Goal: Information Seeking & Learning: Learn about a topic

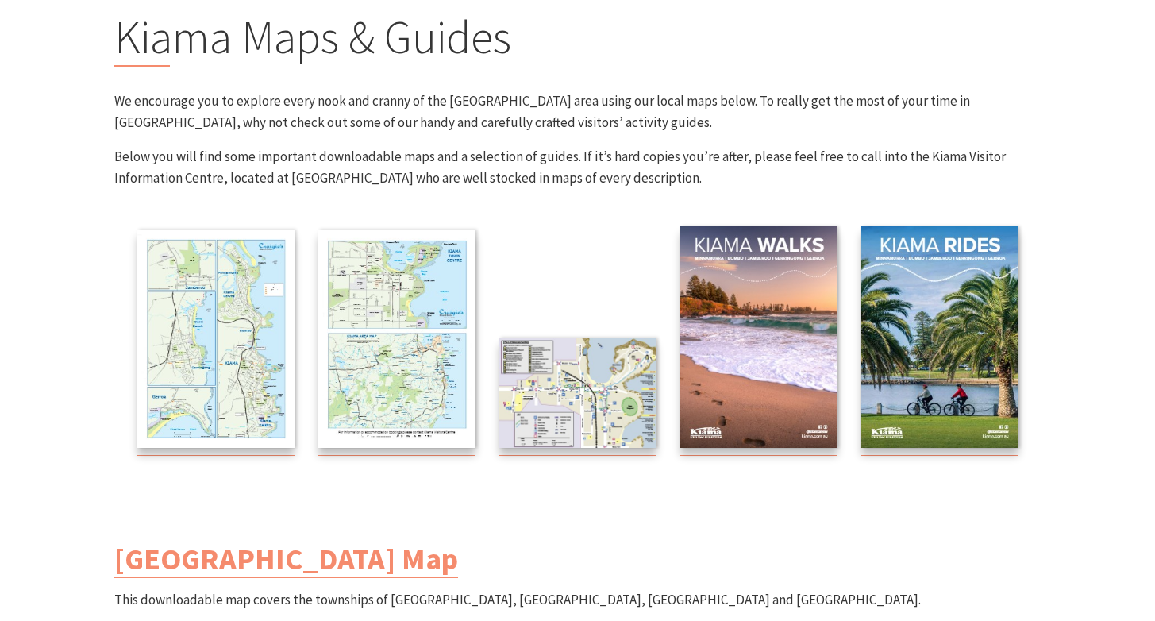
scroll to position [160, 0]
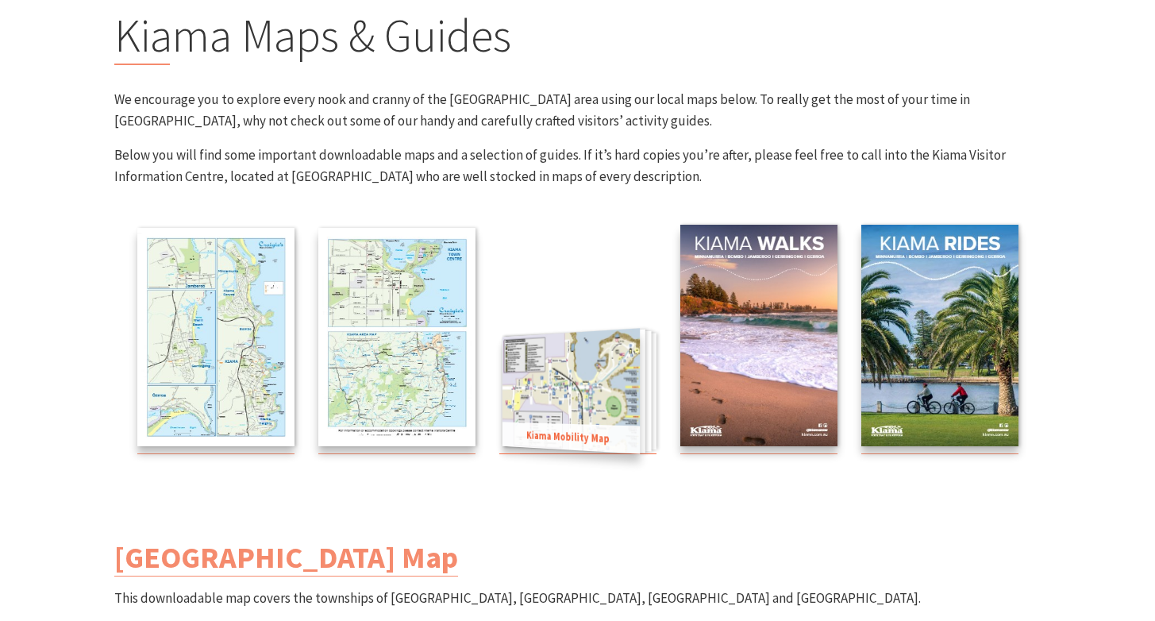
click at [553, 383] on img at bounding box center [570, 390] width 137 height 125
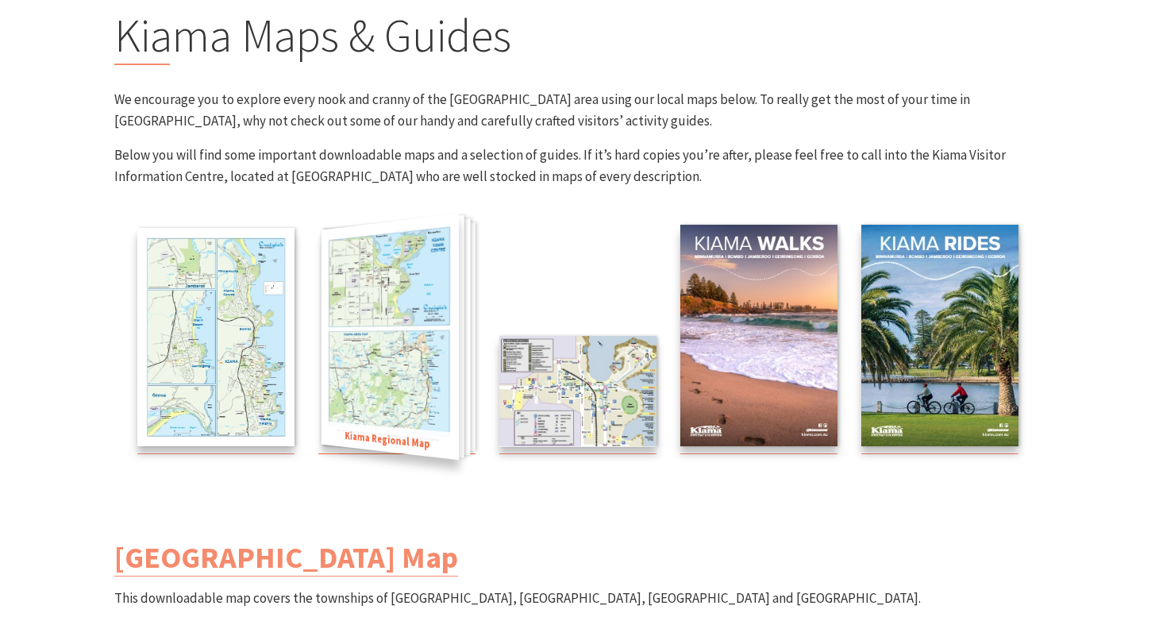
click at [360, 287] on img at bounding box center [389, 336] width 137 height 247
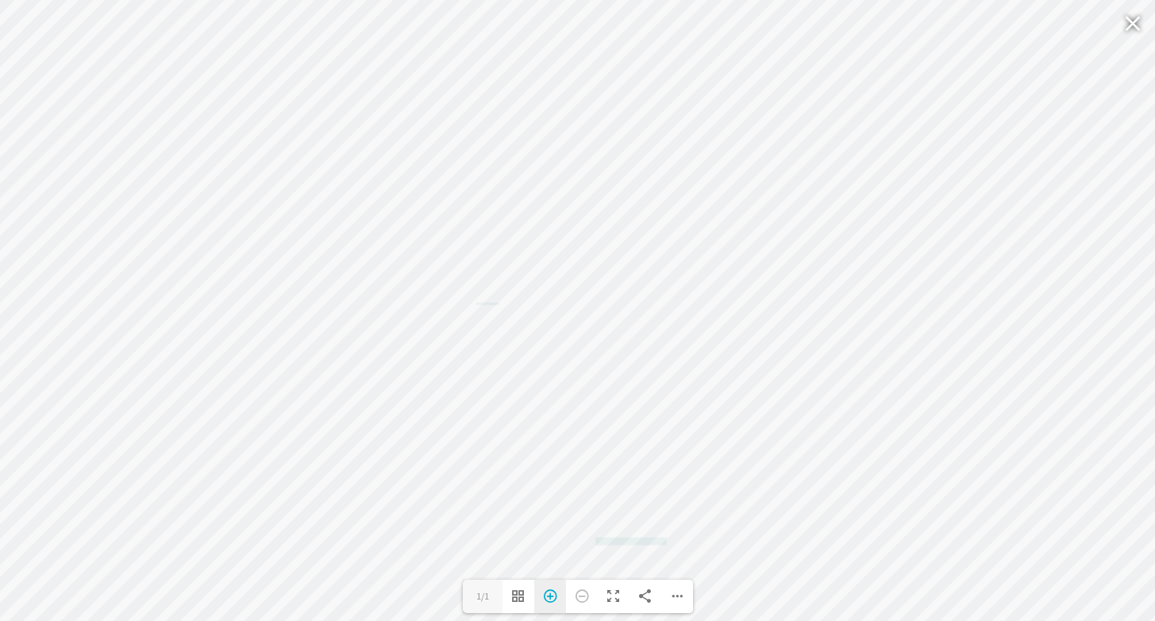
click at [551, 597] on div "Zoom In" at bounding box center [550, 595] width 32 height 33
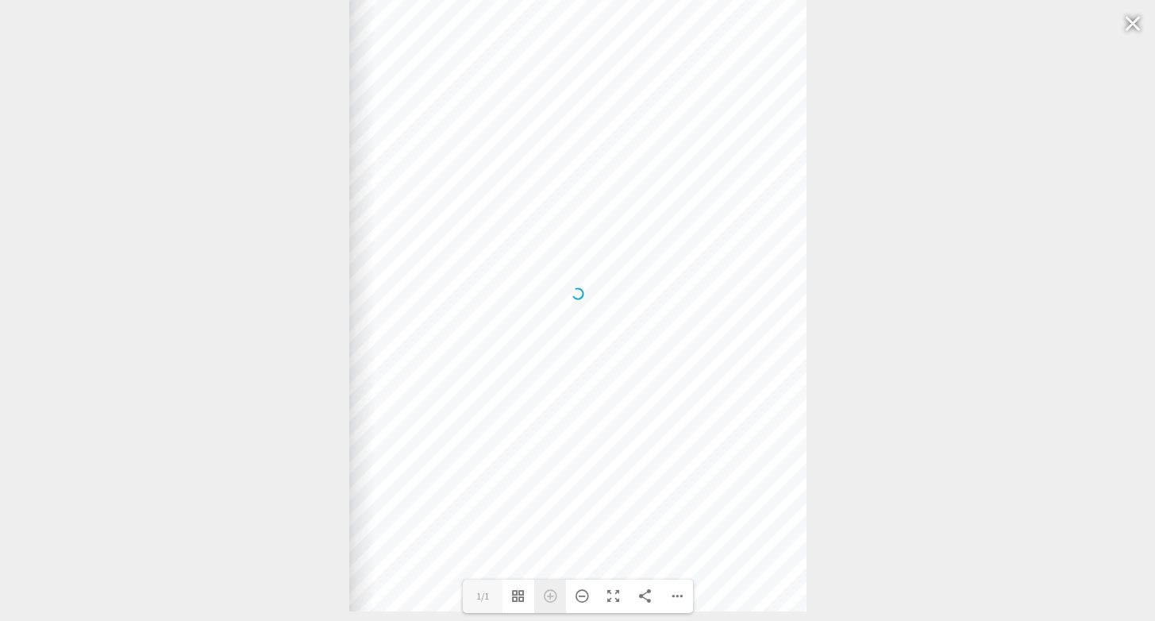
click at [551, 597] on div "Zoom In" at bounding box center [550, 595] width 32 height 33
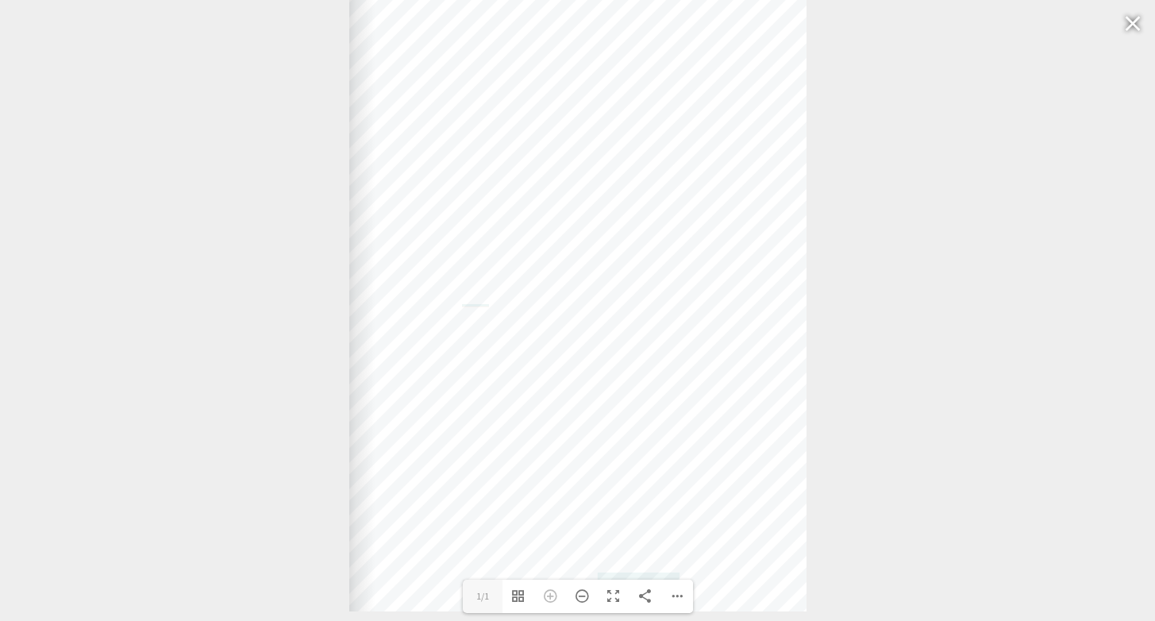
click at [713, 406] on div "Web: [DOMAIN_NAME] [DOMAIN_NAME]" at bounding box center [577, 293] width 457 height 635
click at [693, 389] on div "Web: [DOMAIN_NAME] [DOMAIN_NAME]" at bounding box center [577, 293] width 457 height 635
click at [356, 380] on div "Web: [DOMAIN_NAME] [DOMAIN_NAME]" at bounding box center [577, 292] width 457 height 635
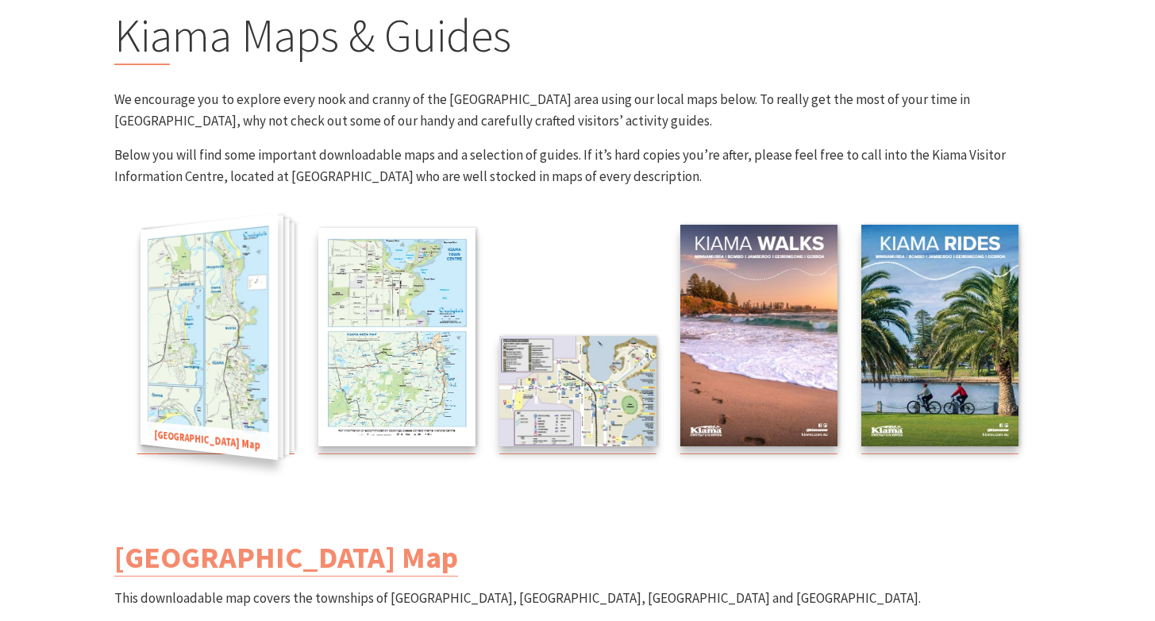
click at [219, 329] on img at bounding box center [208, 336] width 137 height 247
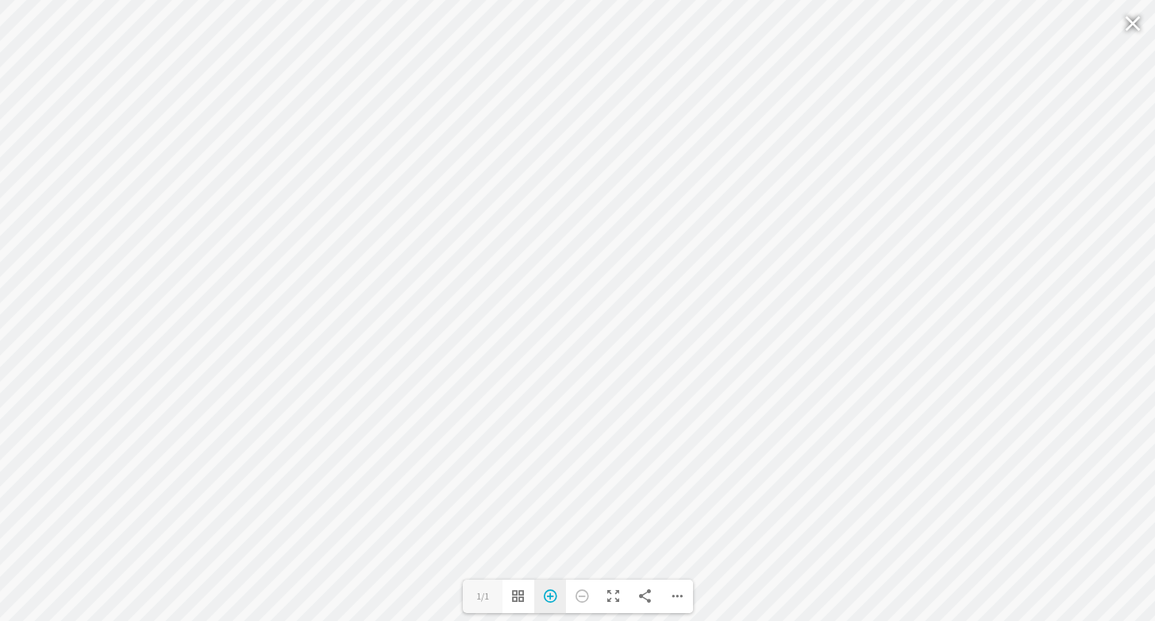
click at [551, 594] on div "Zoom In" at bounding box center [550, 595] width 32 height 33
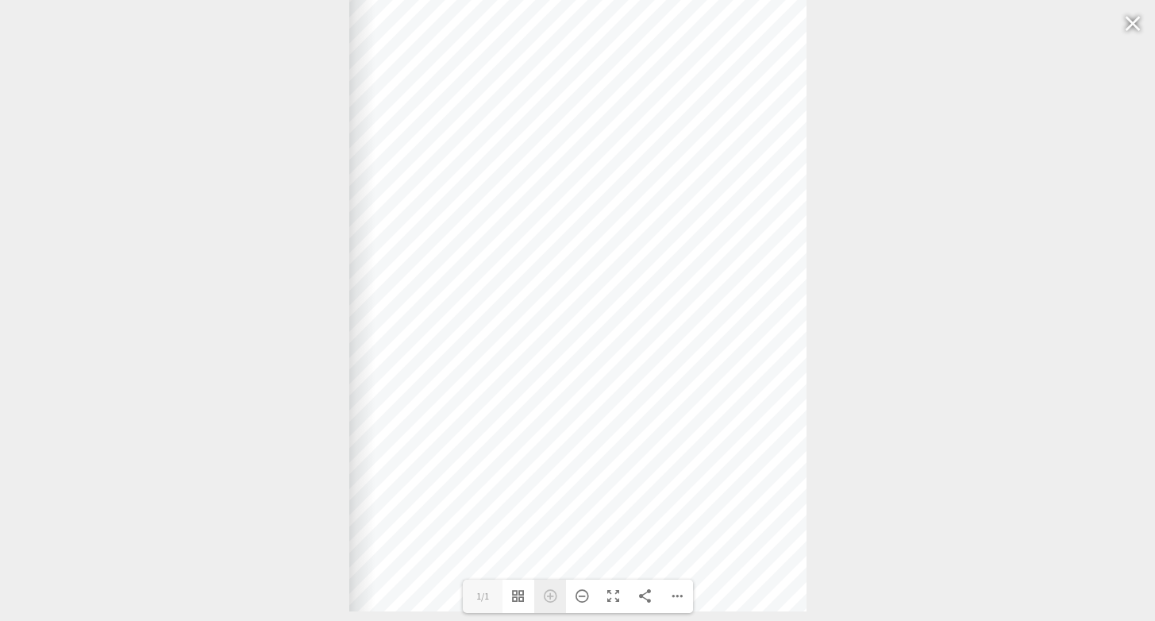
click at [551, 594] on div "Zoom In" at bounding box center [550, 595] width 32 height 33
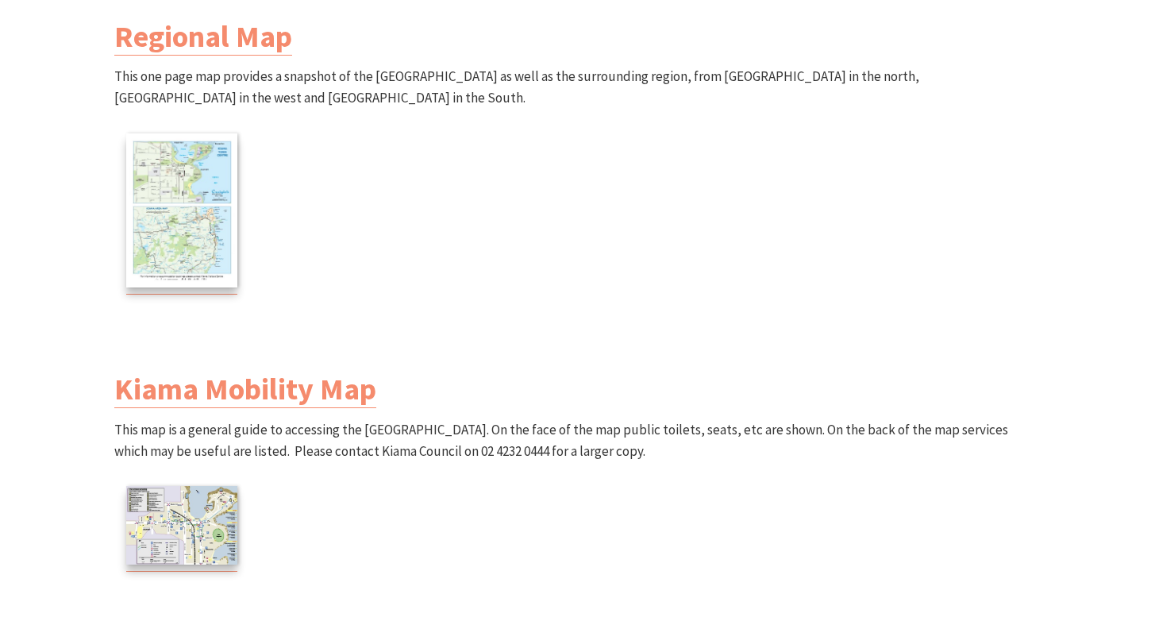
scroll to position [971, 0]
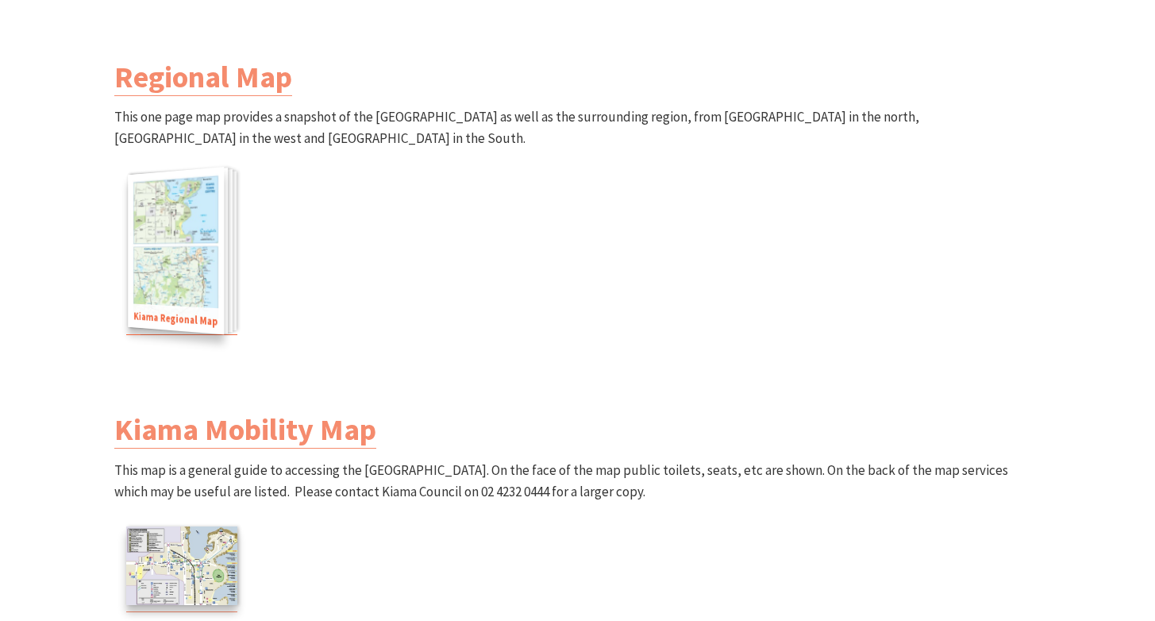
click at [210, 267] on img at bounding box center [176, 250] width 96 height 168
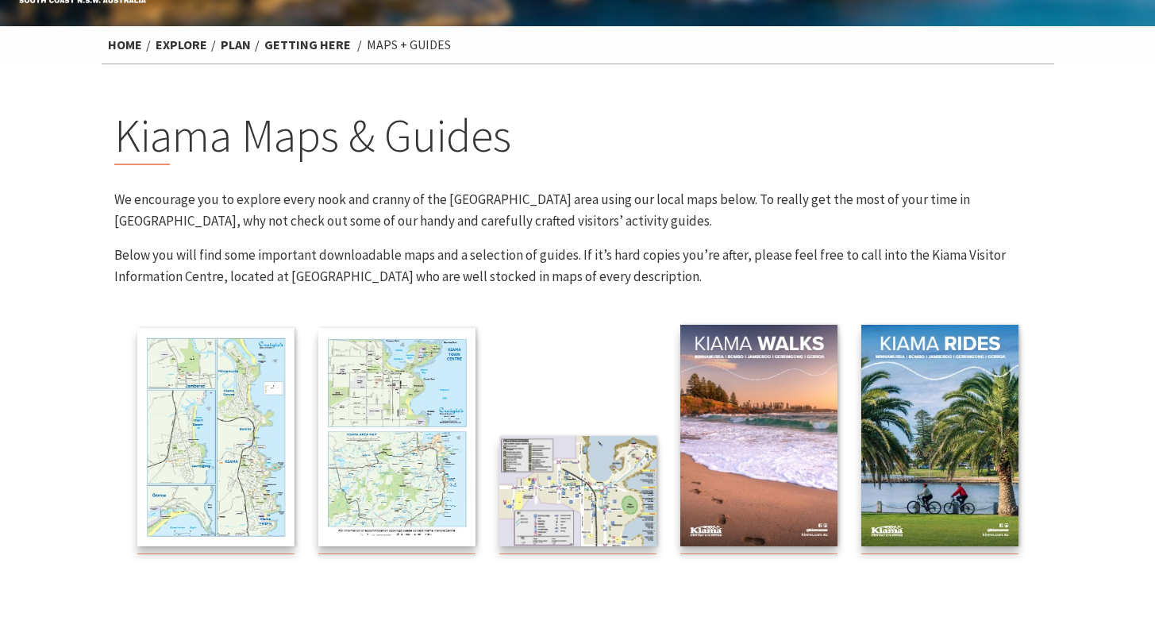
scroll to position [66, 0]
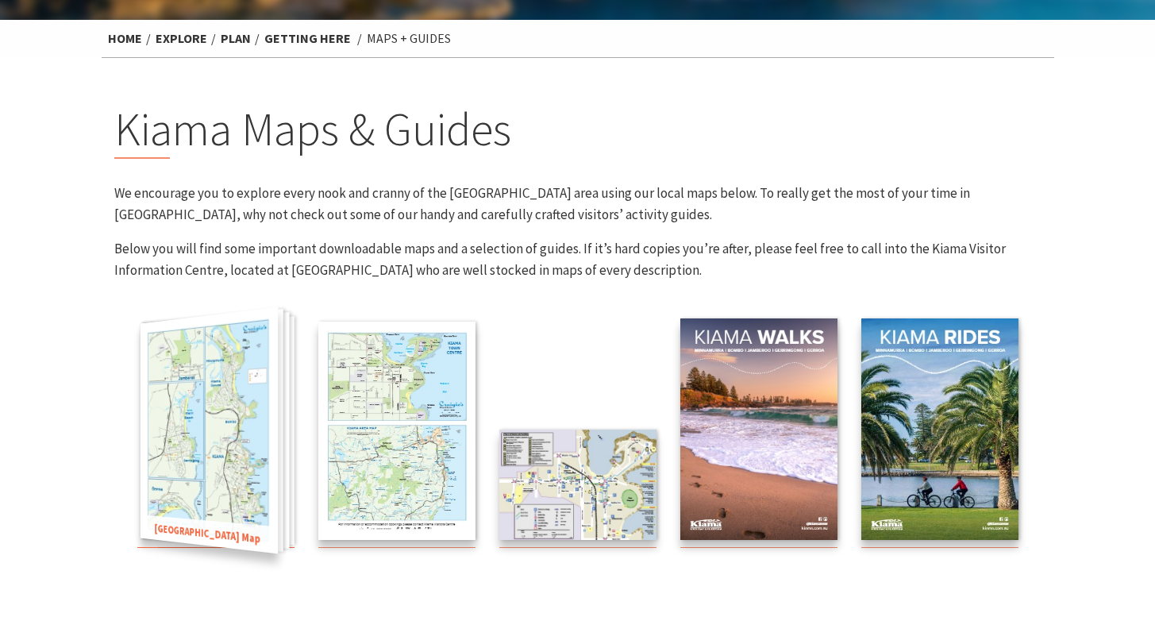
click at [231, 420] on img at bounding box center [208, 430] width 137 height 247
